Goal: Navigation & Orientation: Find specific page/section

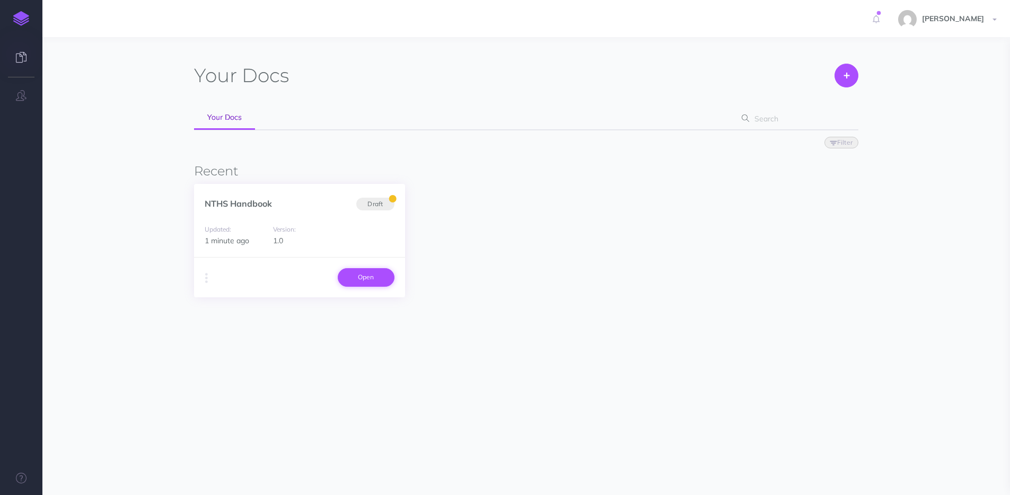
click at [379, 283] on link "Open" at bounding box center [366, 277] width 57 height 18
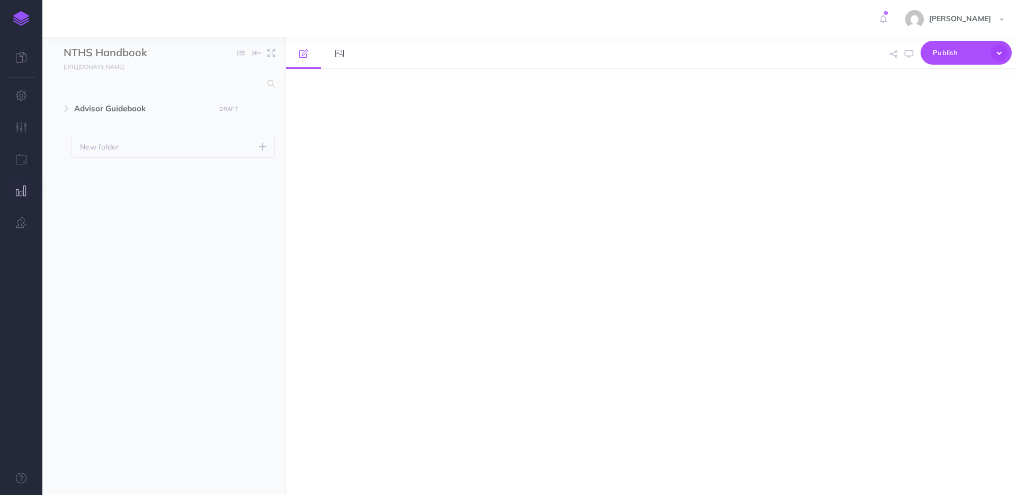
select select "null"
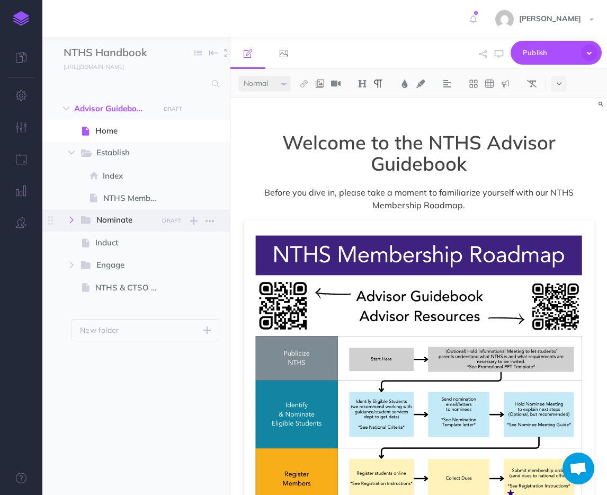
click at [63, 219] on button "button" at bounding box center [71, 220] width 19 height 13
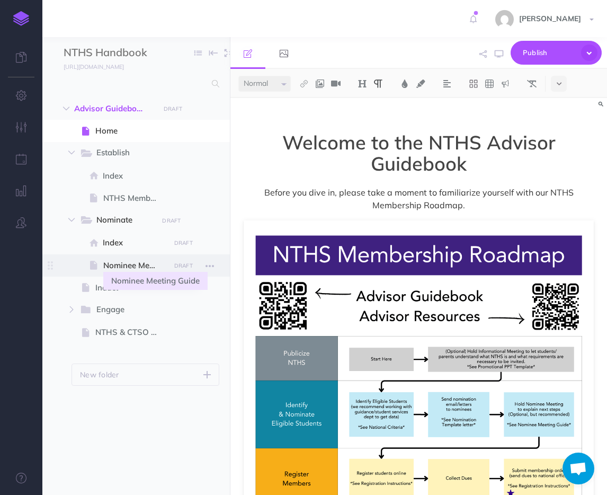
click at [114, 266] on span "Nominee Meeting Guide" at bounding box center [134, 265] width 63 height 13
select select "null"
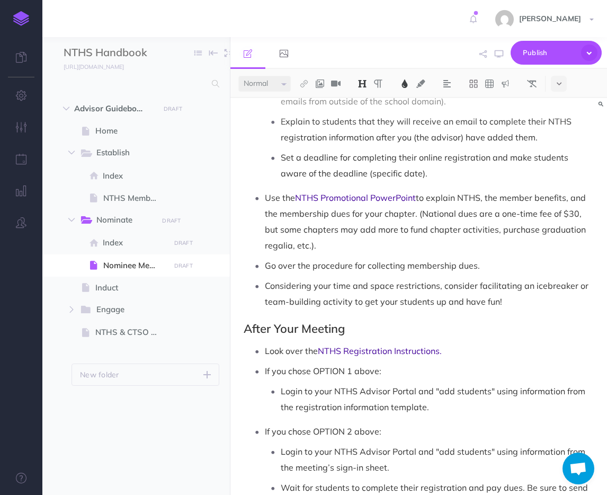
scroll to position [1291, 0]
